Goal: Information Seeking & Learning: Learn about a topic

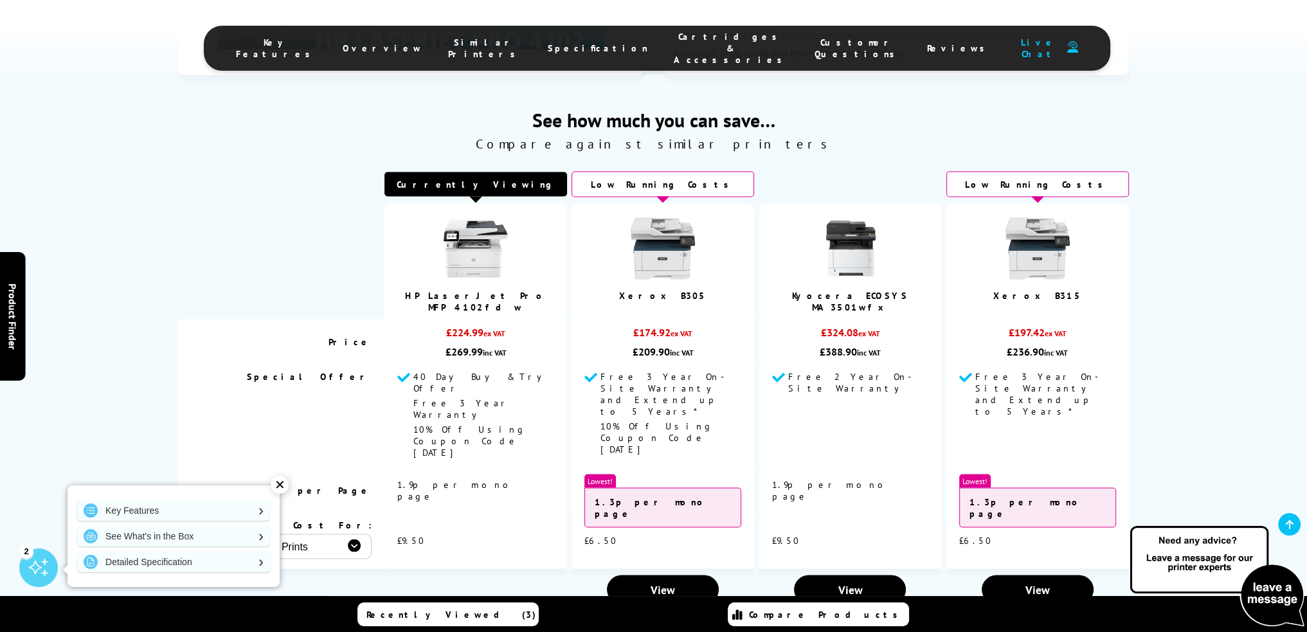
scroll to position [3407, 0]
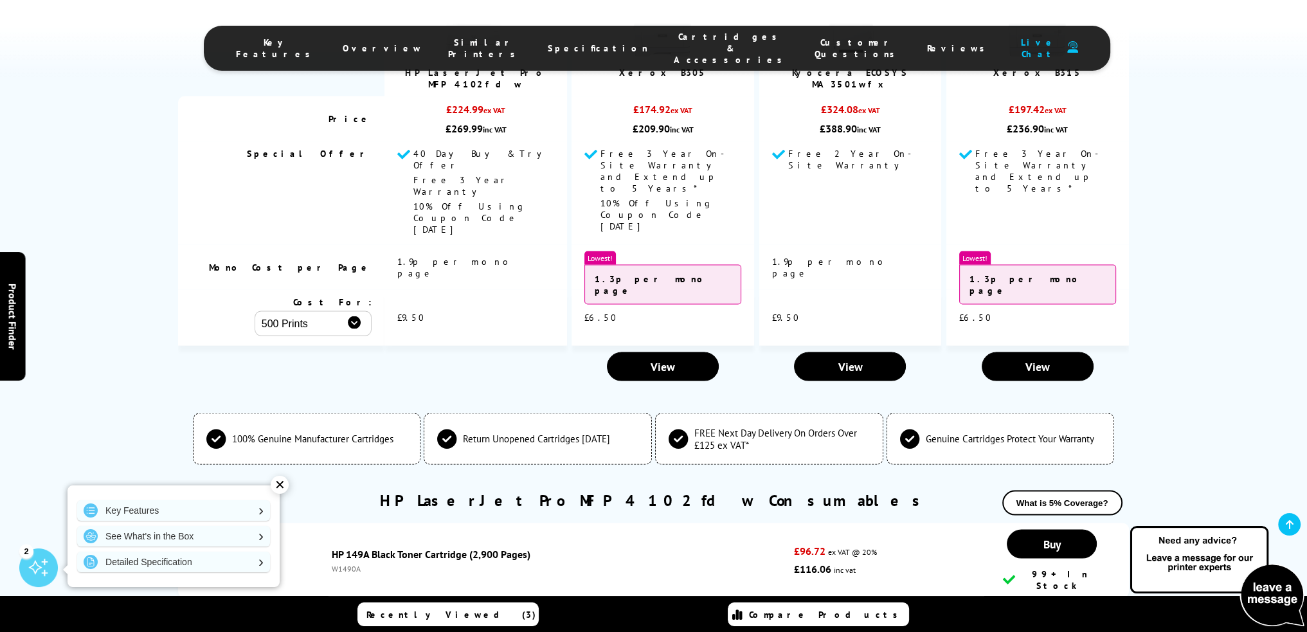
click at [281, 483] on div "✕" at bounding box center [280, 485] width 18 height 18
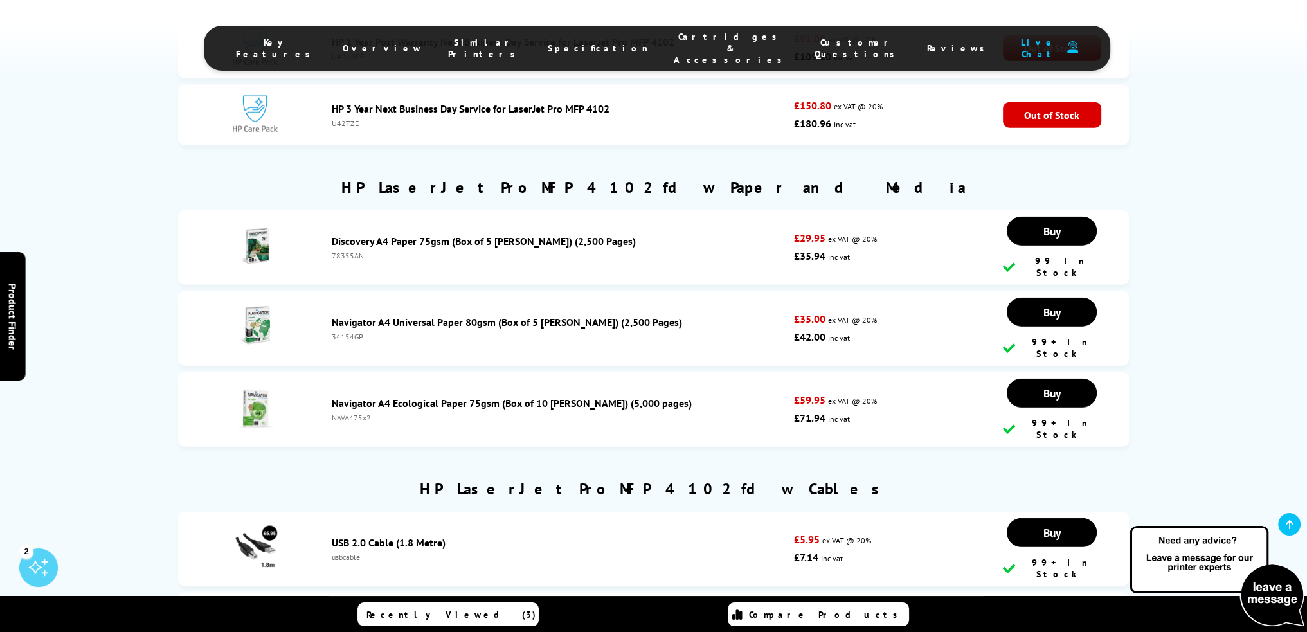
scroll to position [4565, 0]
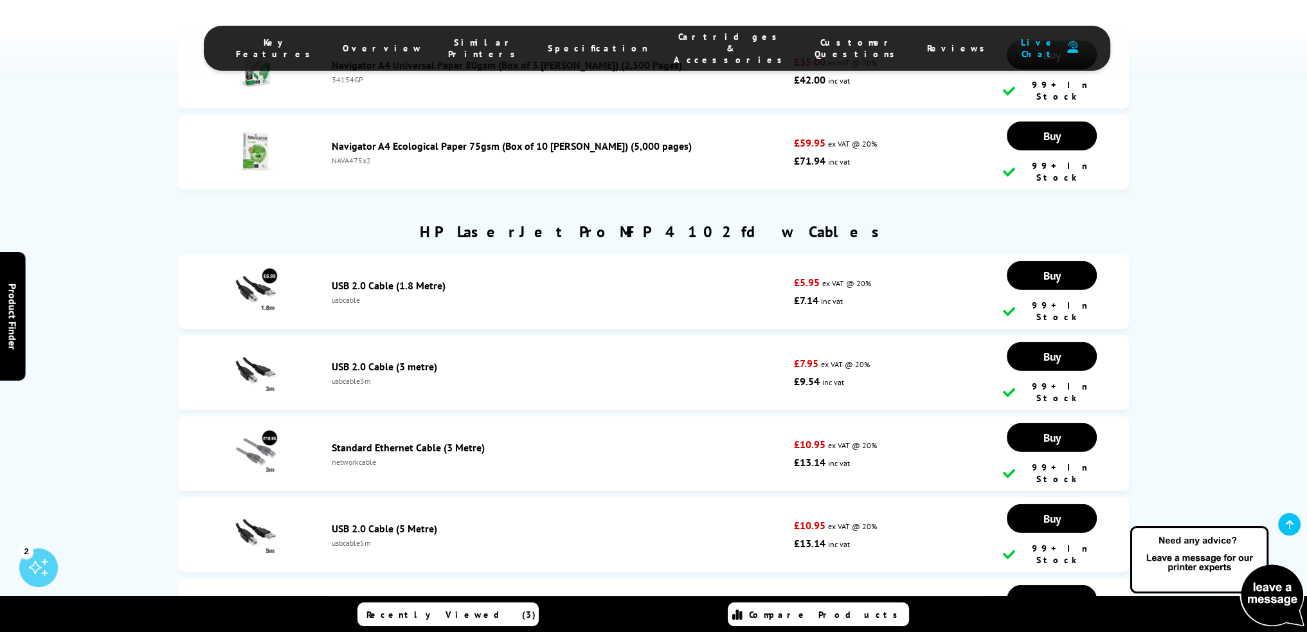
drag, startPoint x: 1213, startPoint y: 249, endPoint x: 1218, endPoint y: 264, distance: 15.7
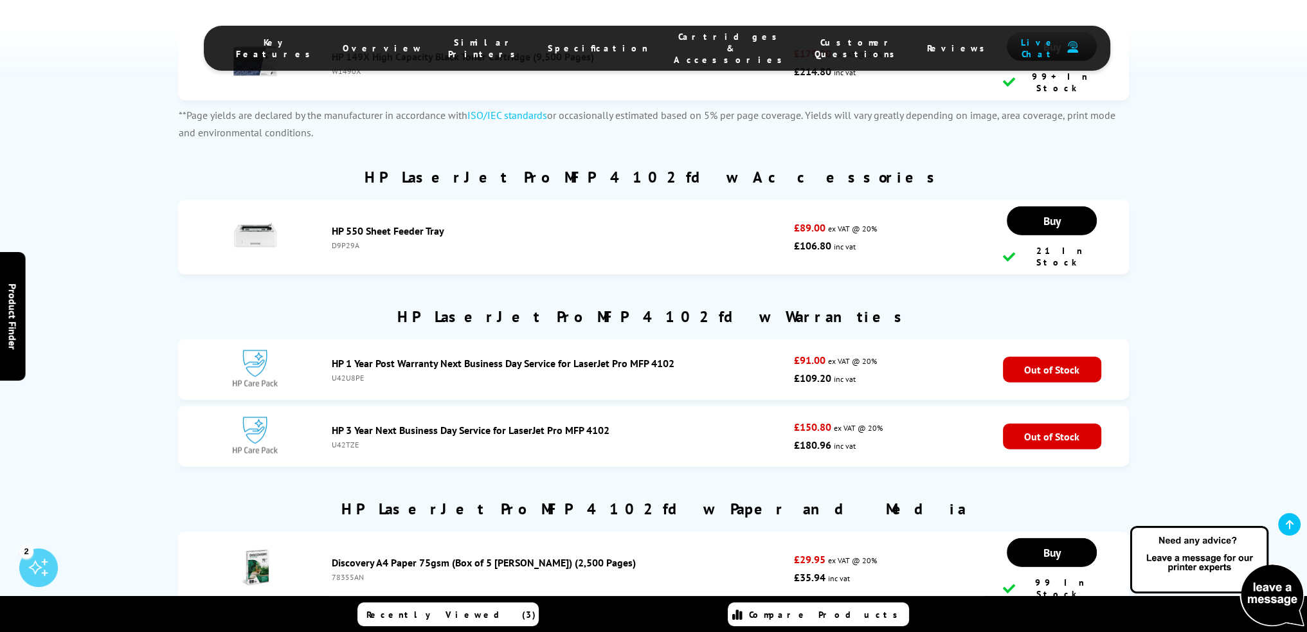
click at [1217, 288] on div "100% Genuine Manufacturer Cartridges Return Unopened Cartridges [DATE] FREE Nex…" at bounding box center [653, 577] width 1307 height 1485
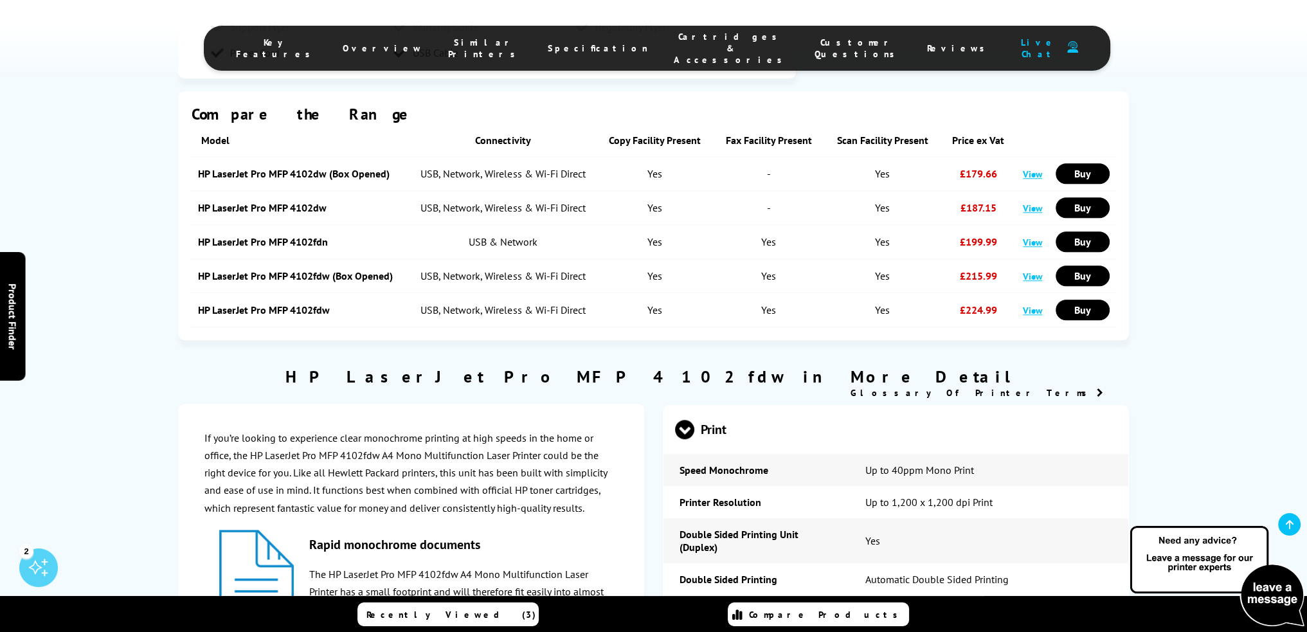
scroll to position [1566, 0]
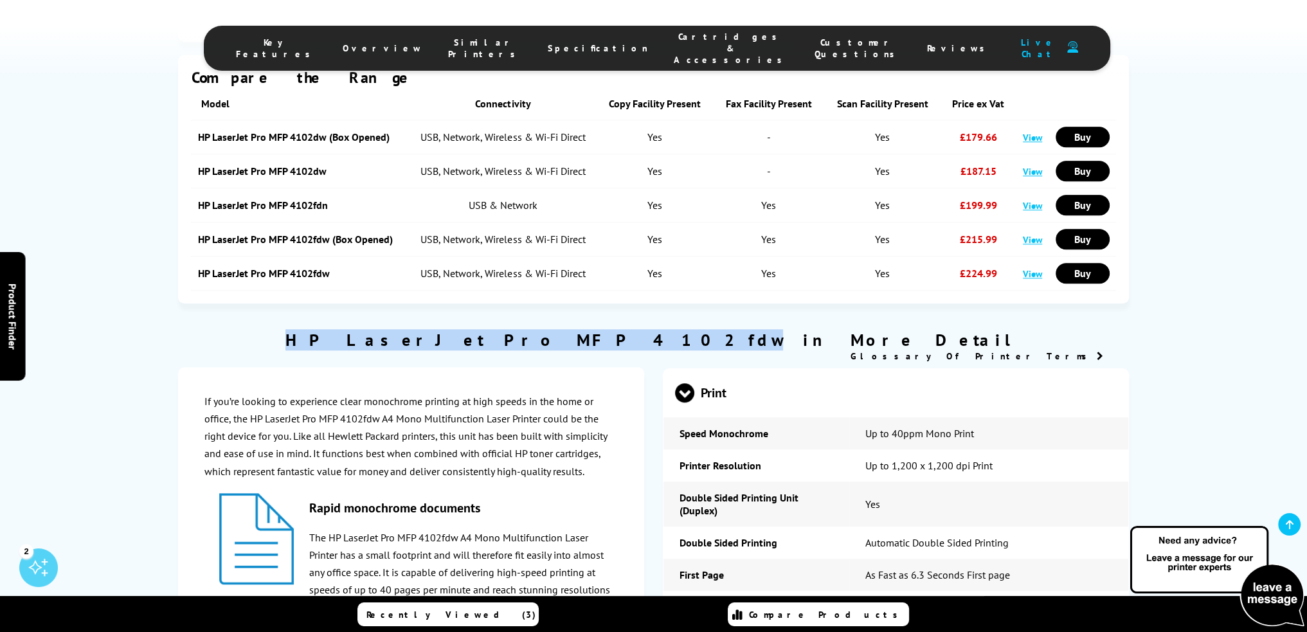
drag, startPoint x: 494, startPoint y: 300, endPoint x: 703, endPoint y: 290, distance: 209.8
copy h2 "HP LaserJet Pro MFP 4102fdw"
